Goal: Entertainment & Leisure: Consume media (video, audio)

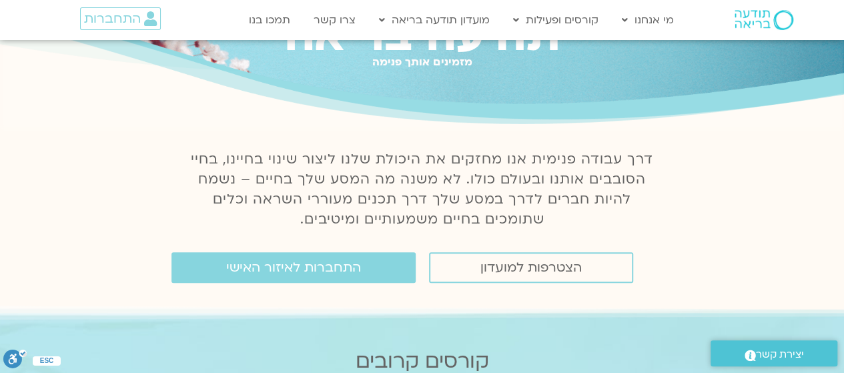
scroll to position [96, 0]
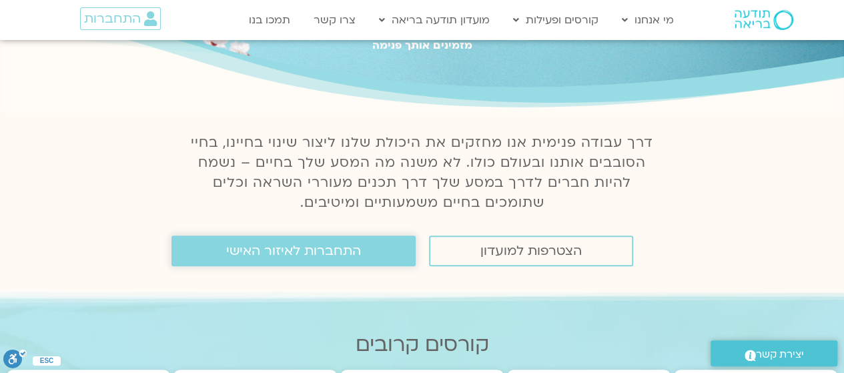
click at [290, 245] on span "התחברות לאיזור האישי" at bounding box center [293, 251] width 135 height 15
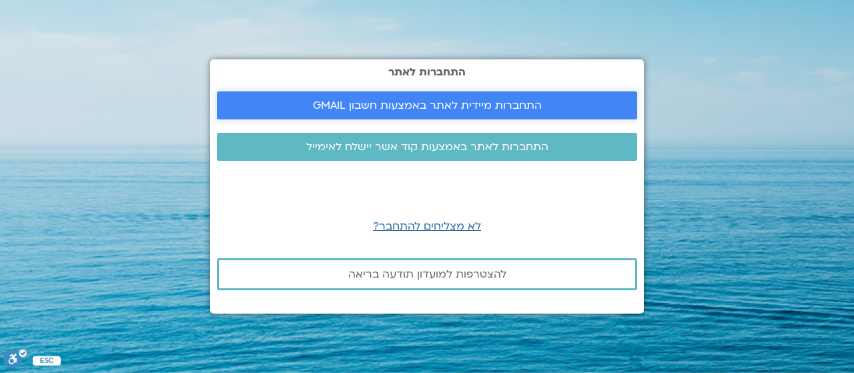
click at [522, 94] on link "התחברות מיידית לאתר באמצעות חשבון GMAIL" at bounding box center [427, 105] width 420 height 28
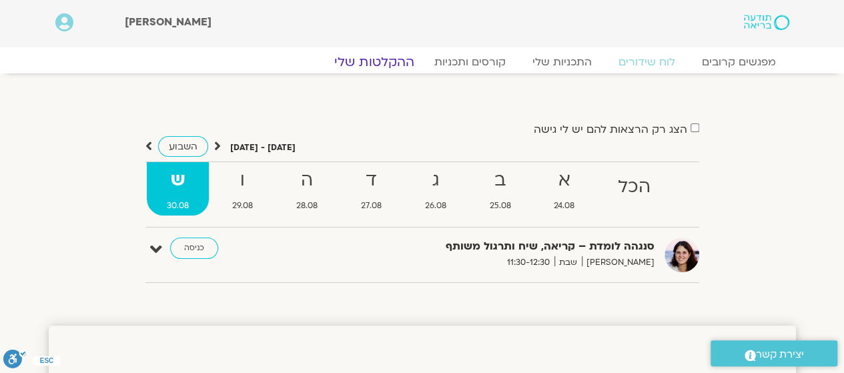
click at [386, 66] on link "ההקלטות שלי" at bounding box center [374, 62] width 112 height 16
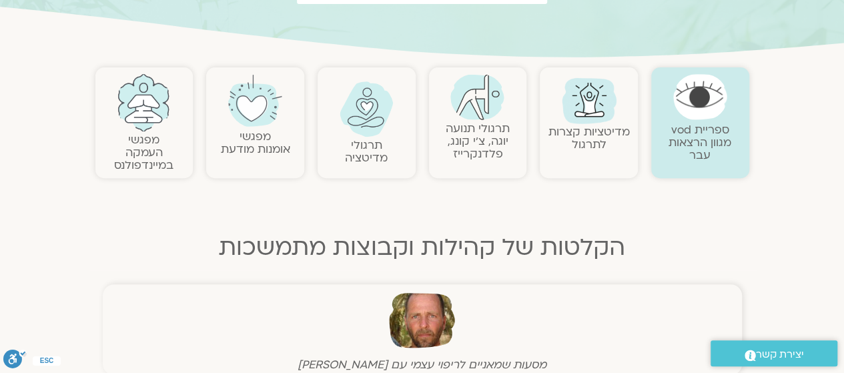
scroll to position [239, 0]
click at [352, 143] on link "תרגולי מדיטציה" at bounding box center [366, 150] width 43 height 28
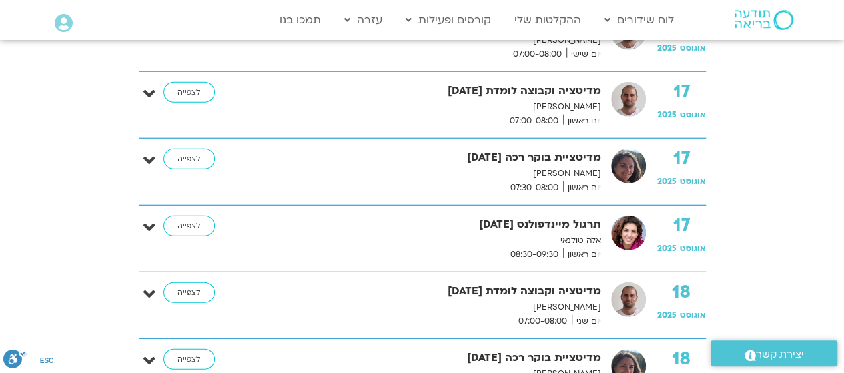
scroll to position [1649, 0]
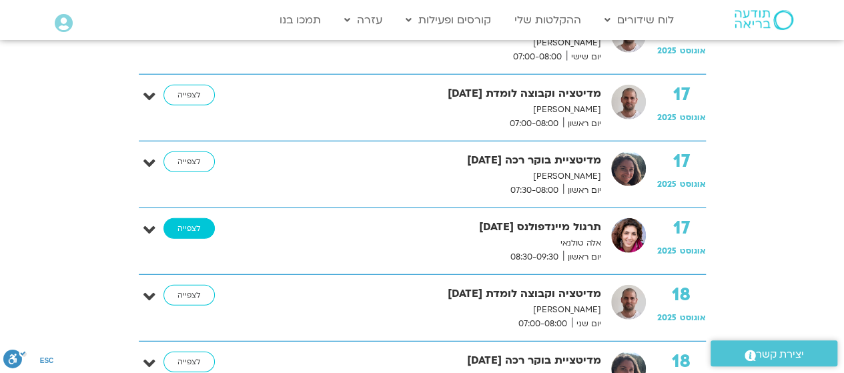
click at [192, 219] on link "לצפייה" at bounding box center [188, 228] width 51 height 21
